Goal: Information Seeking & Learning: Learn about a topic

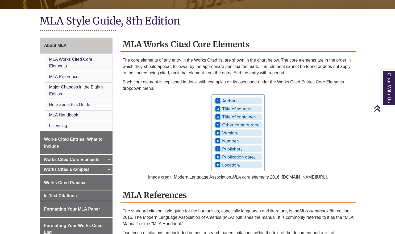
scroll to position [106, 0]
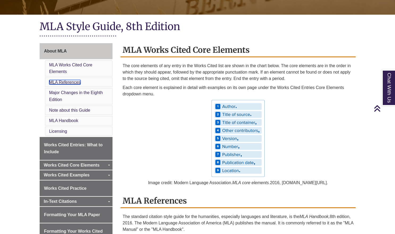
click at [69, 81] on link "MLA References" at bounding box center [64, 82] width 31 height 5
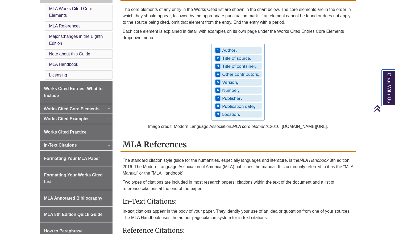
scroll to position [227, 0]
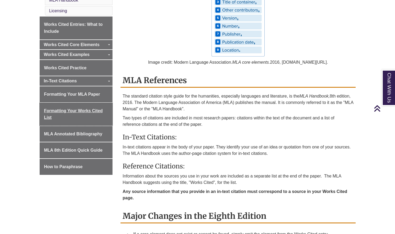
click at [73, 112] on span "Formatting Your Works Cited List" at bounding box center [73, 113] width 59 height 11
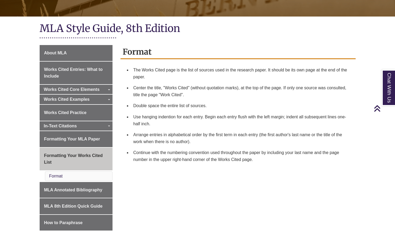
scroll to position [133, 0]
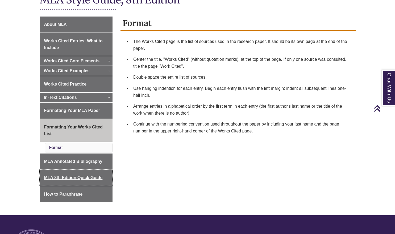
click at [72, 180] on span "MLA 8th Edition Quick Guide" at bounding box center [73, 177] width 59 height 5
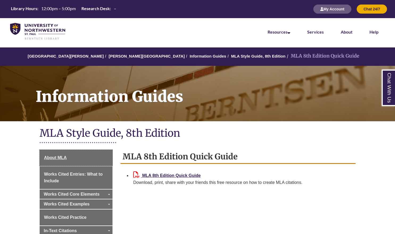
click at [65, 158] on span "About MLA" at bounding box center [55, 157] width 23 height 5
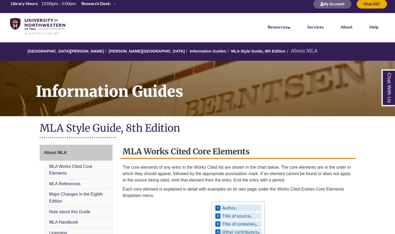
scroll to position [133, 0]
